Goal: Information Seeking & Learning: Check status

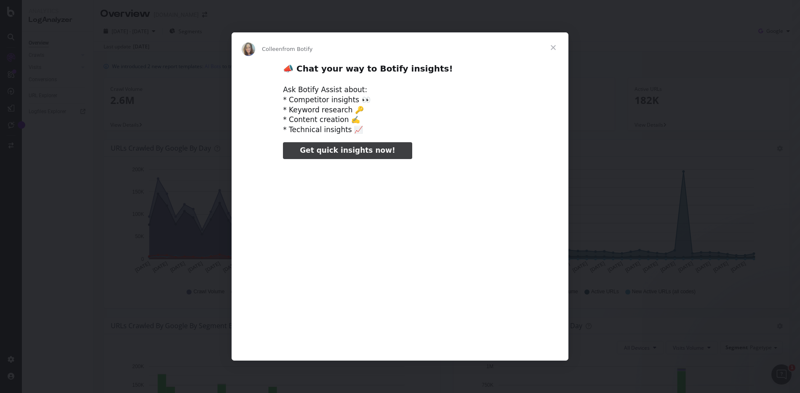
type input "131759"
click at [554, 47] on span "Close" at bounding box center [553, 47] width 30 height 30
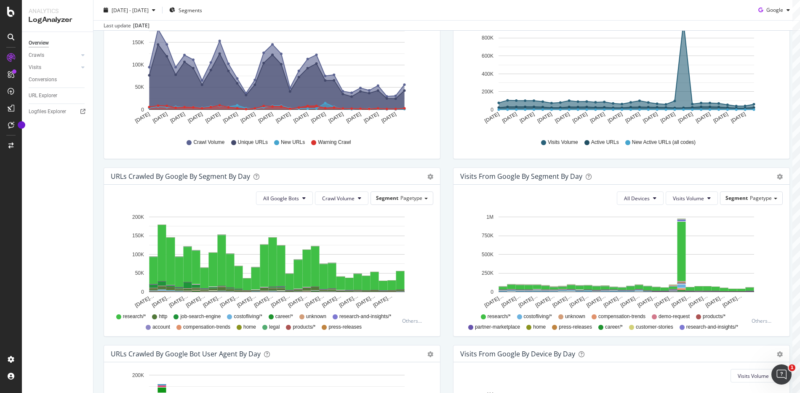
scroll to position [130, 0]
